Goal: Register for event/course

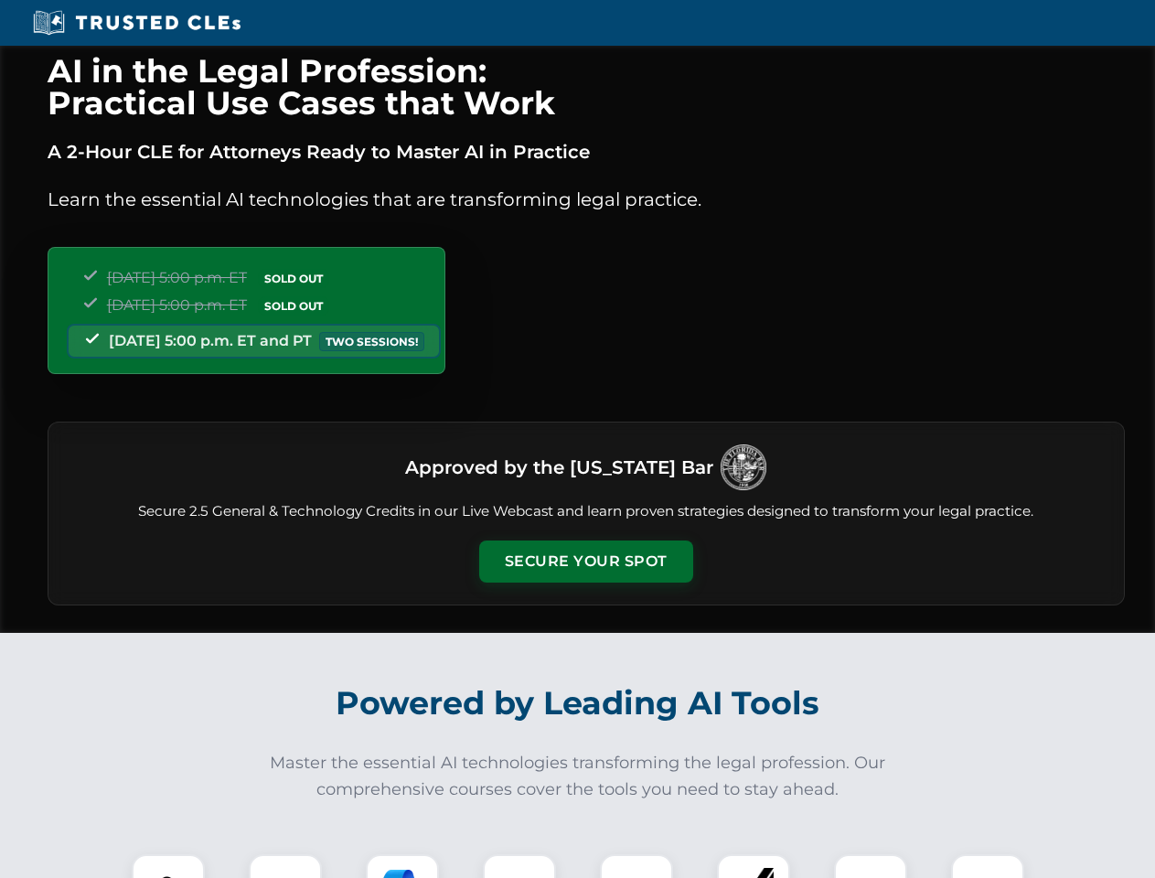
click at [585, 561] on button "Secure Your Spot" at bounding box center [586, 561] width 214 height 42
click at [168, 866] on img at bounding box center [168, 890] width 53 height 53
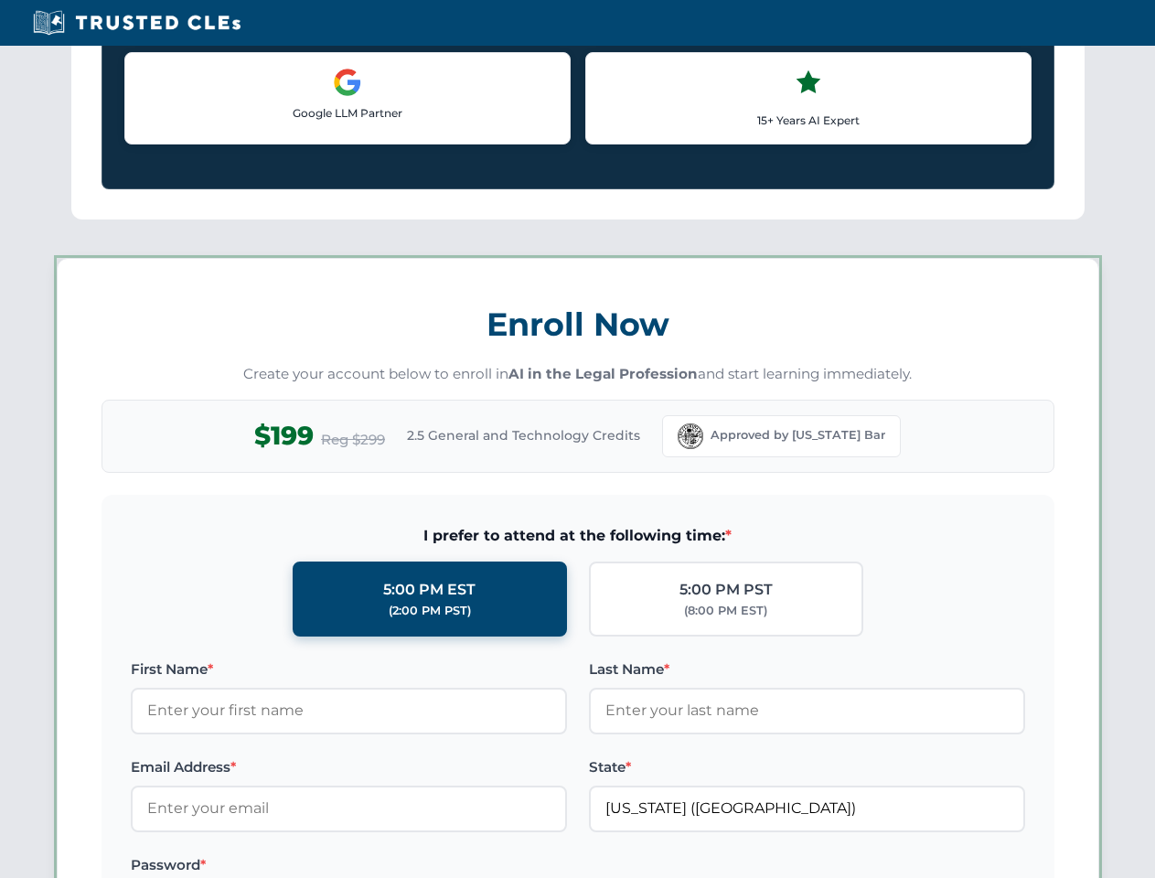
click at [402, 866] on label "Password *" at bounding box center [349, 865] width 436 height 22
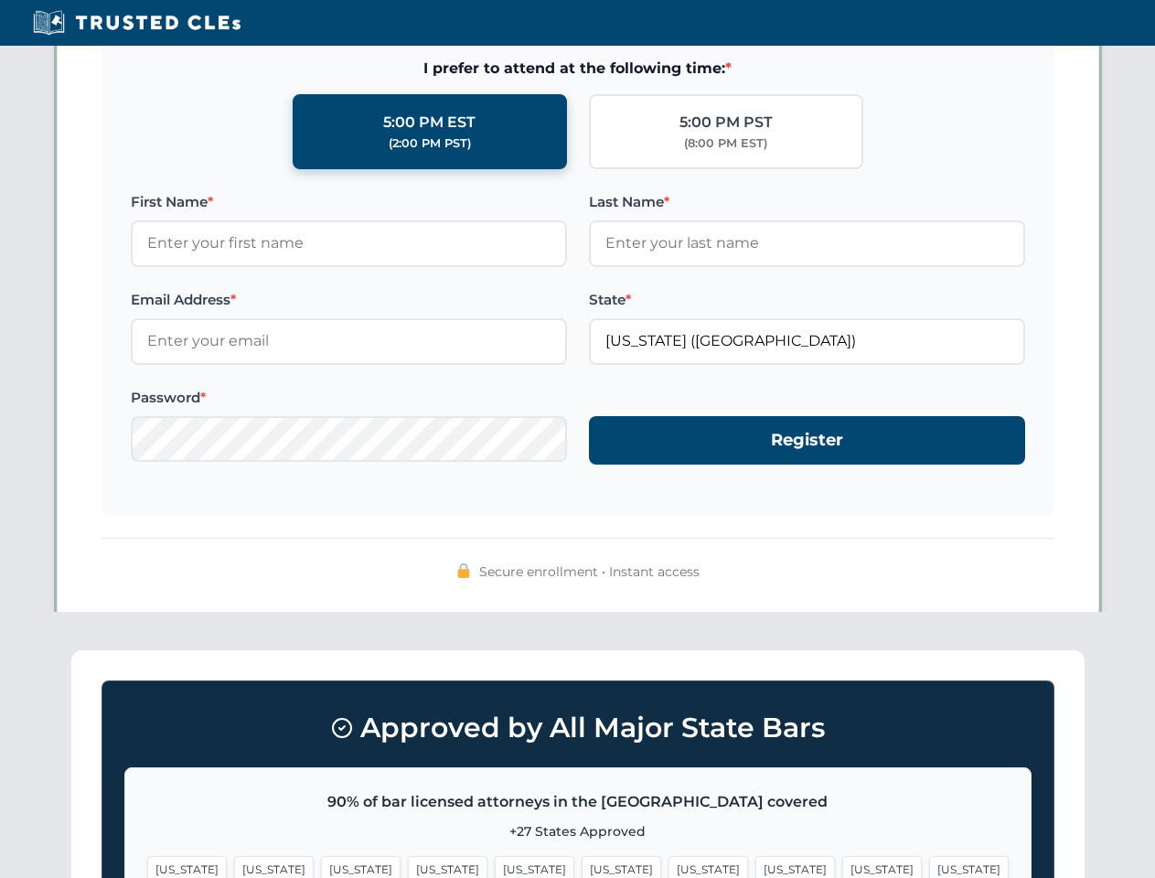
click at [842, 866] on span "[US_STATE]" at bounding box center [882, 869] width 80 height 27
